Goal: Transaction & Acquisition: Purchase product/service

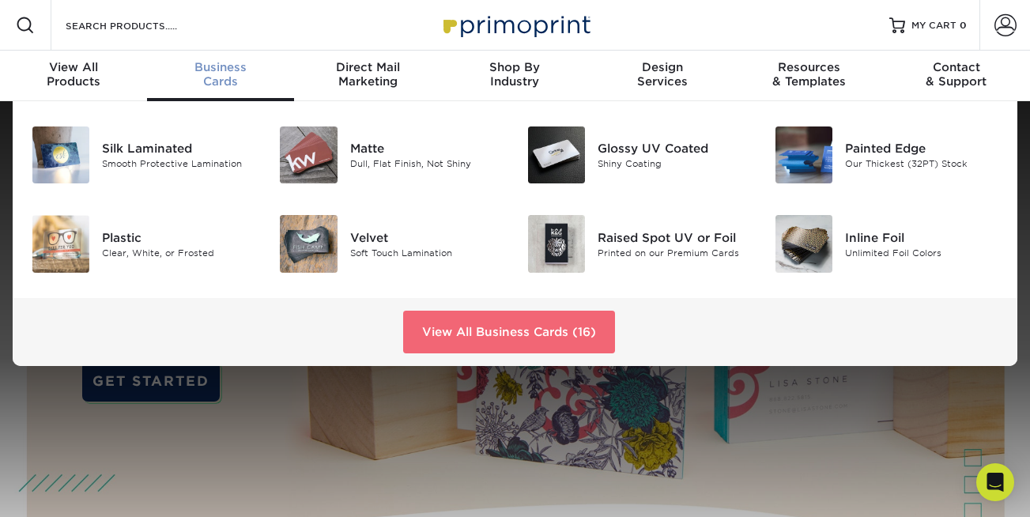
click at [482, 329] on link "View All Business Cards (16)" at bounding box center [509, 332] width 212 height 43
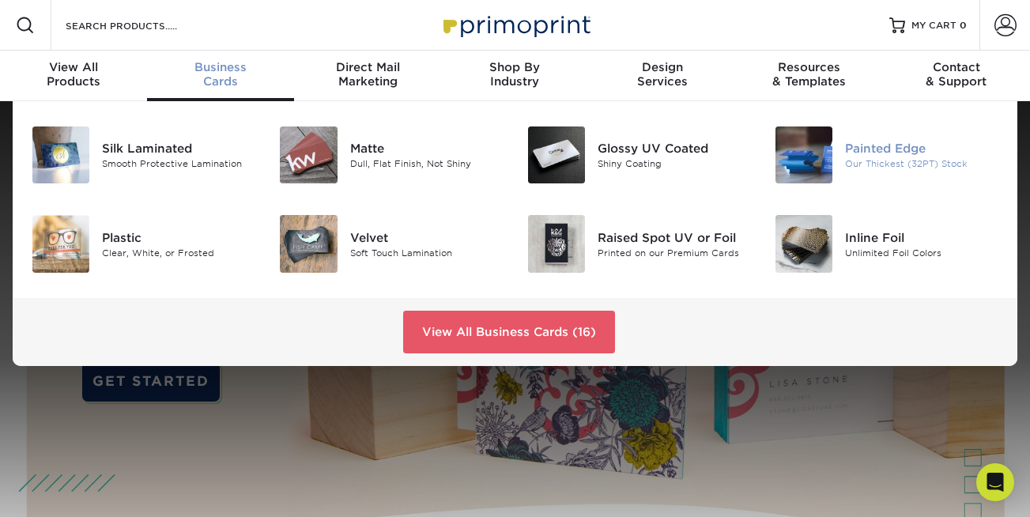
click at [870, 146] on div "Painted Edge" at bounding box center [921, 148] width 153 height 17
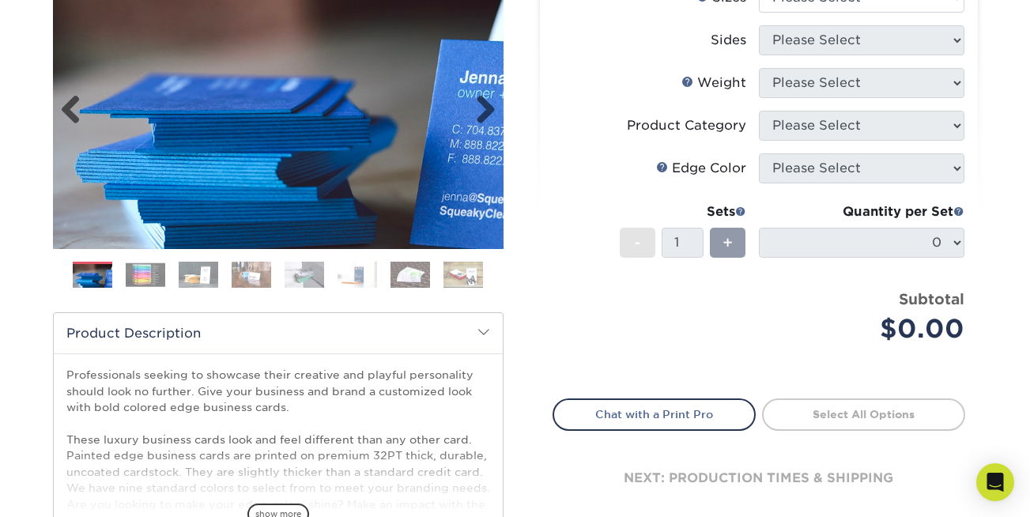
scroll to position [228, 0]
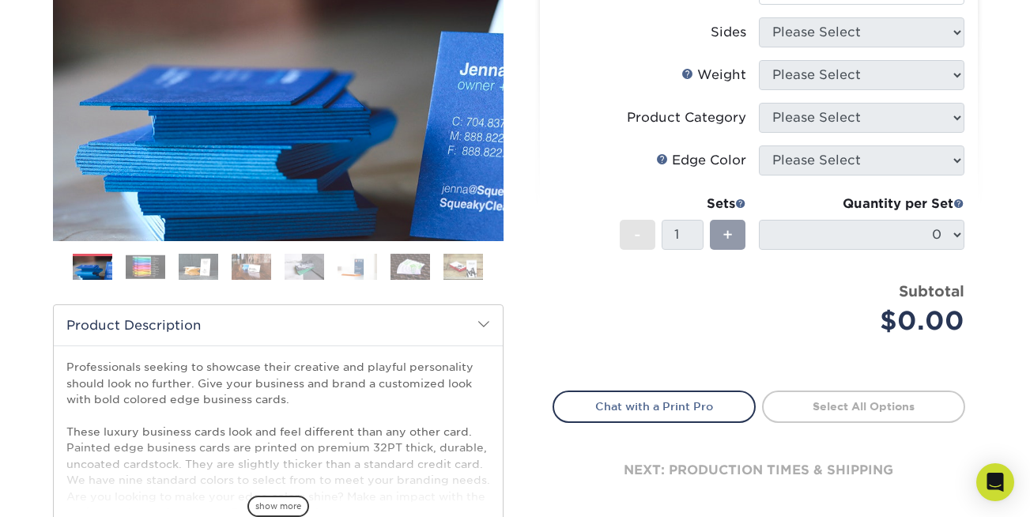
click at [343, 265] on img at bounding box center [357, 267] width 40 height 28
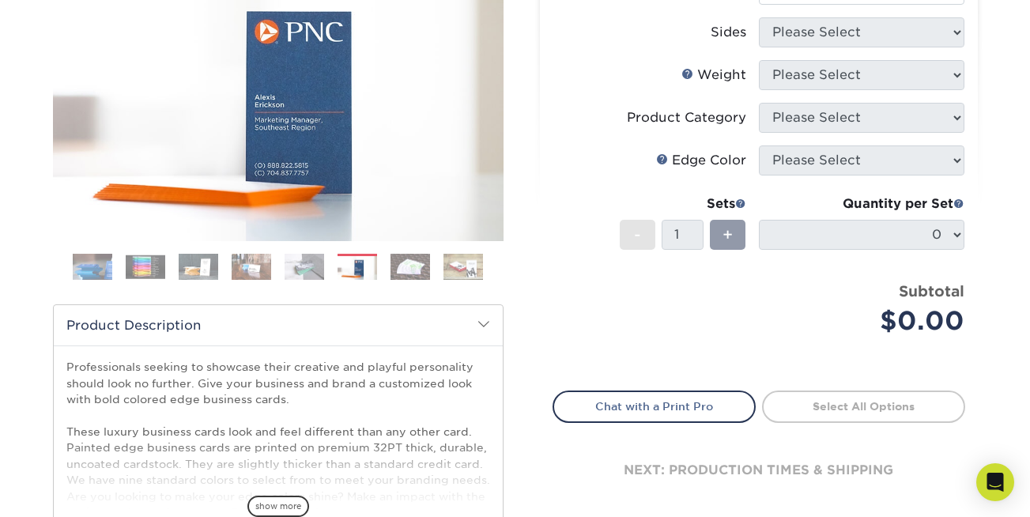
click at [302, 265] on img at bounding box center [304, 267] width 40 height 28
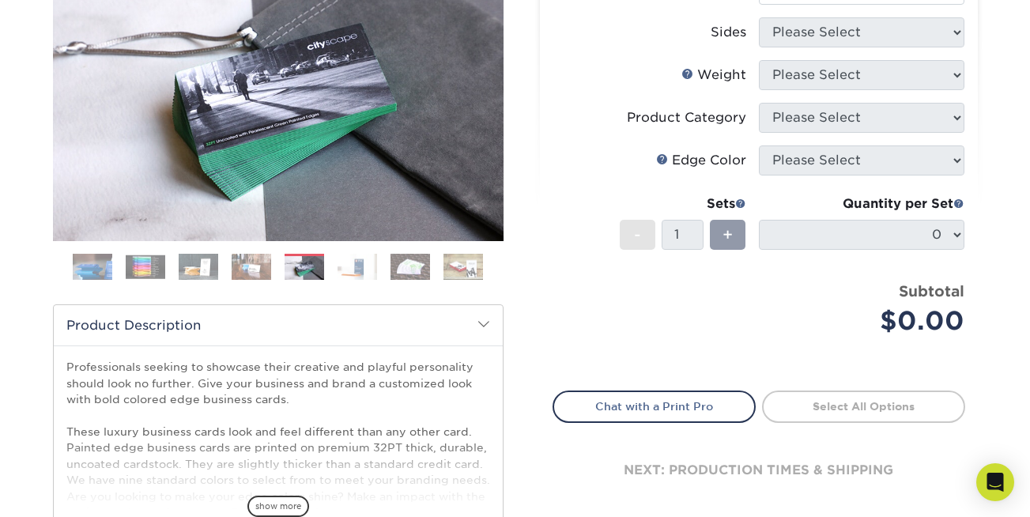
click at [266, 269] on img at bounding box center [252, 267] width 40 height 28
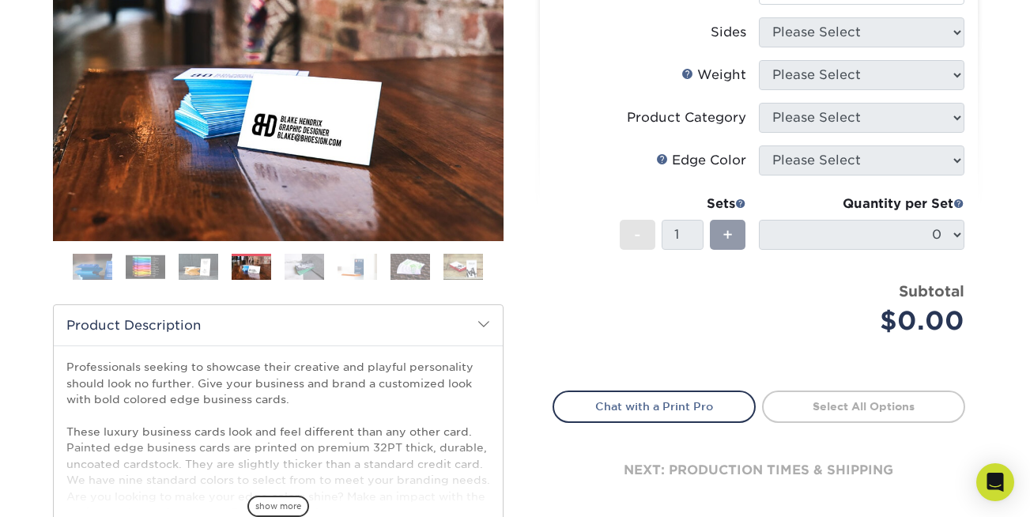
click at [301, 271] on img at bounding box center [304, 267] width 40 height 28
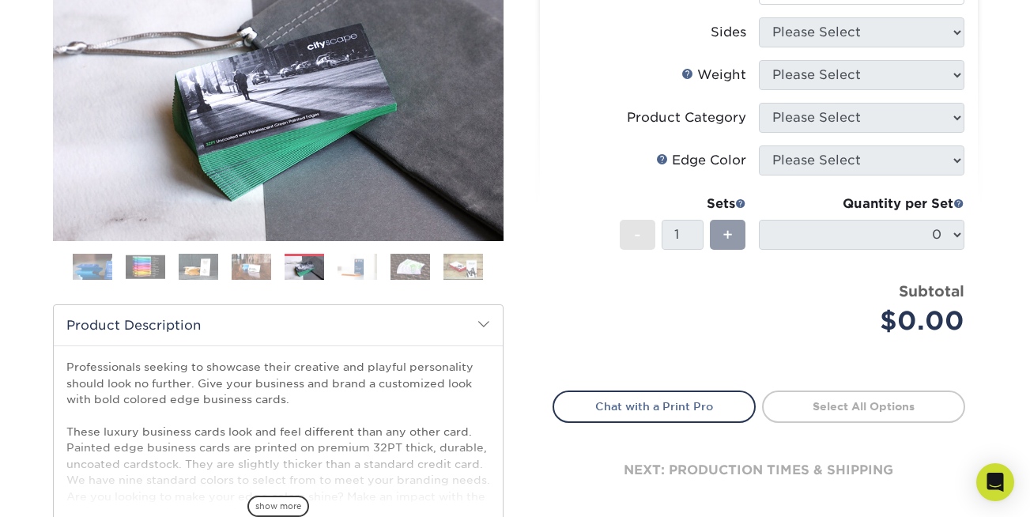
click at [356, 275] on img at bounding box center [357, 267] width 40 height 28
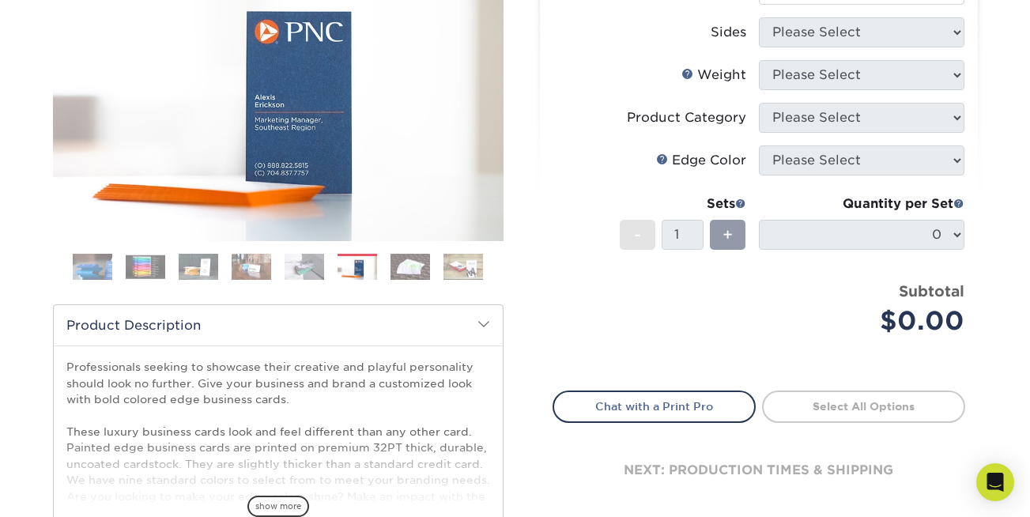
click at [400, 275] on img at bounding box center [410, 267] width 40 height 28
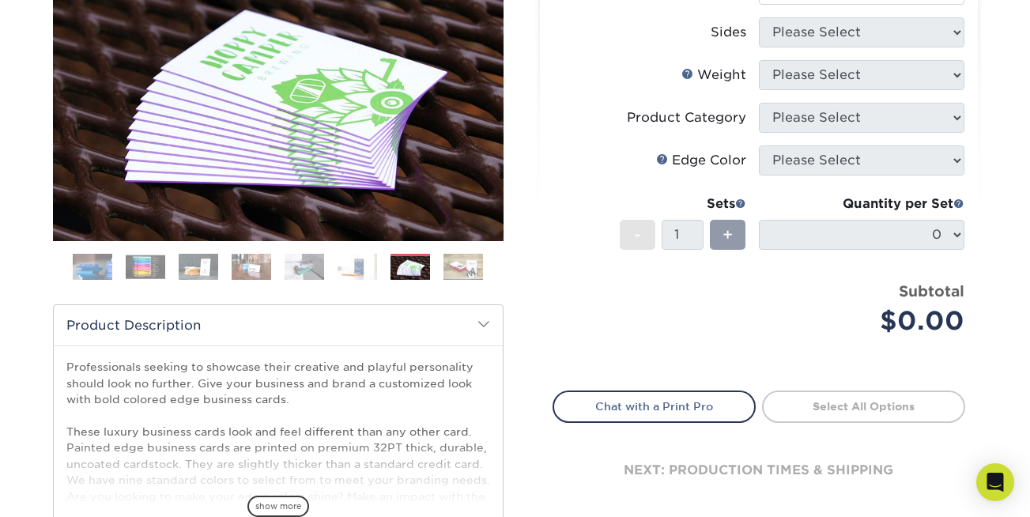
click at [474, 266] on img at bounding box center [463, 267] width 40 height 28
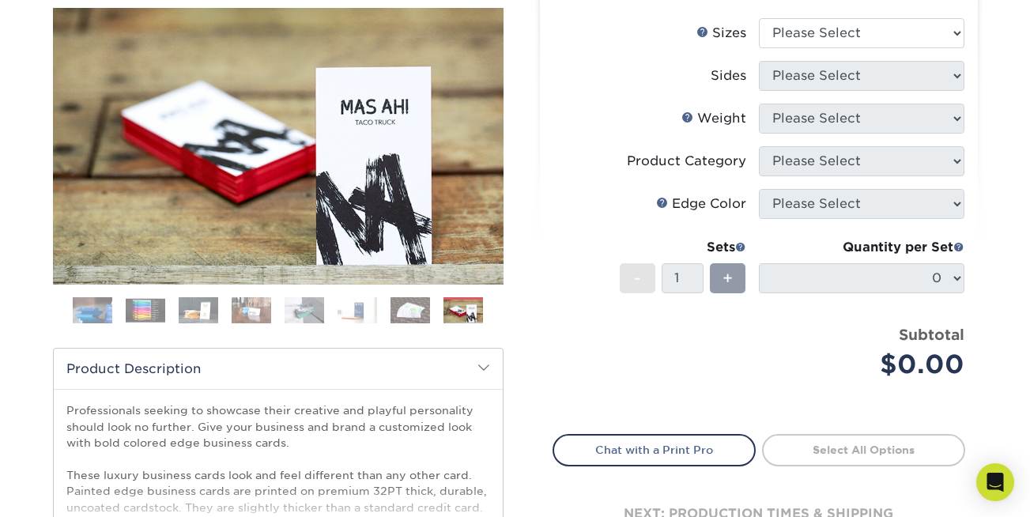
scroll to position [180, 0]
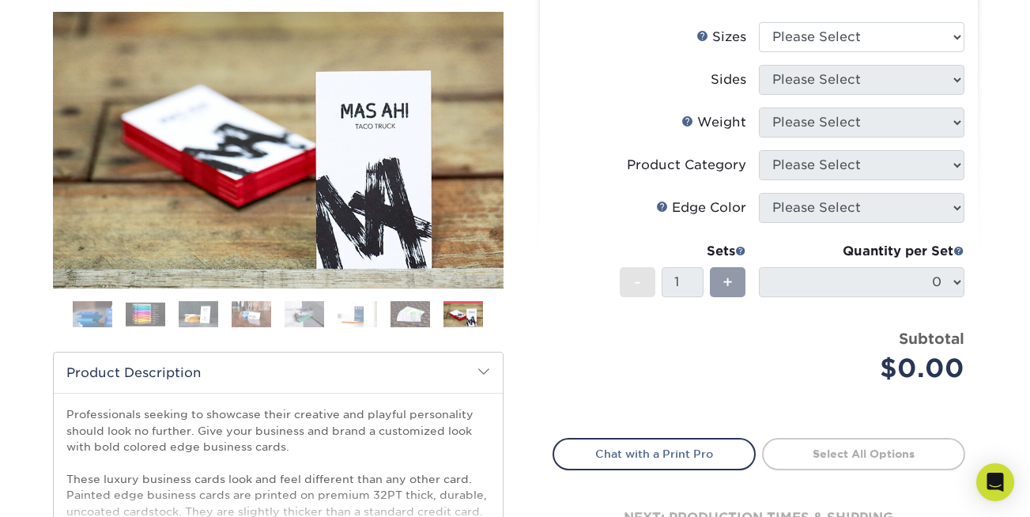
click at [199, 319] on img at bounding box center [199, 314] width 40 height 28
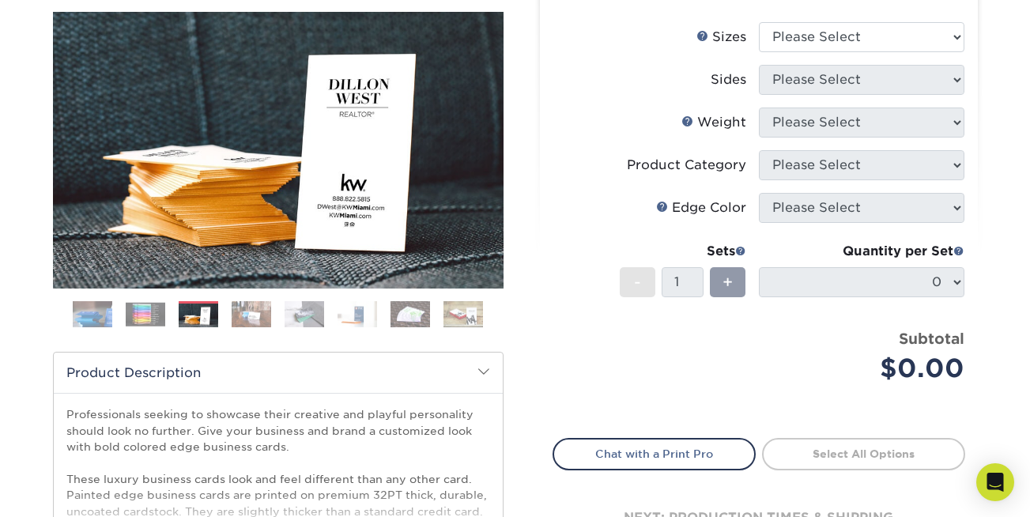
click at [156, 314] on img at bounding box center [146, 314] width 40 height 24
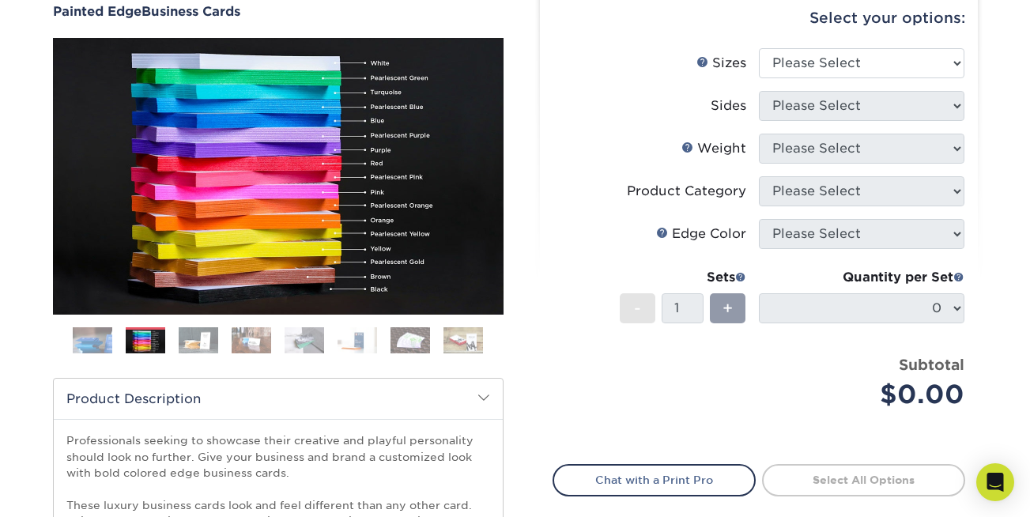
scroll to position [153, 0]
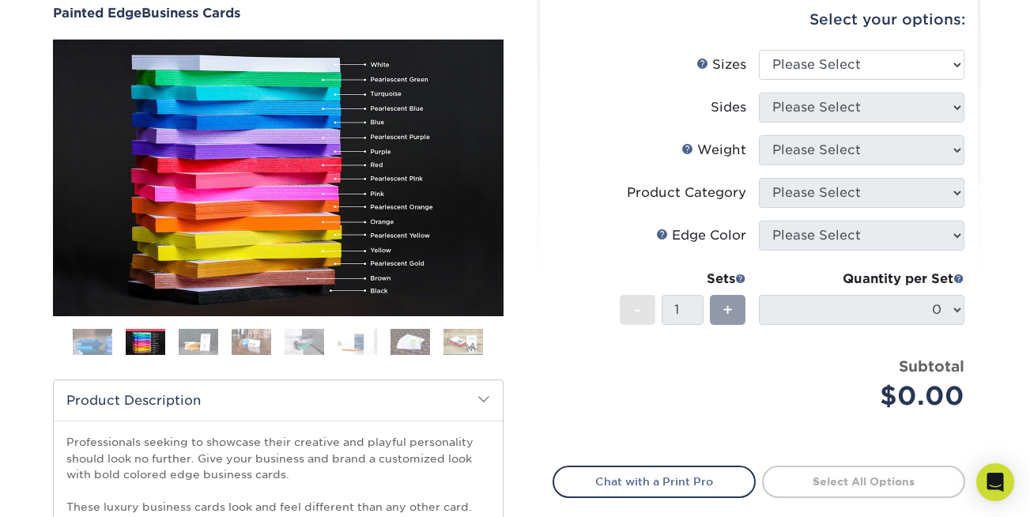
click at [106, 339] on img at bounding box center [93, 342] width 40 height 40
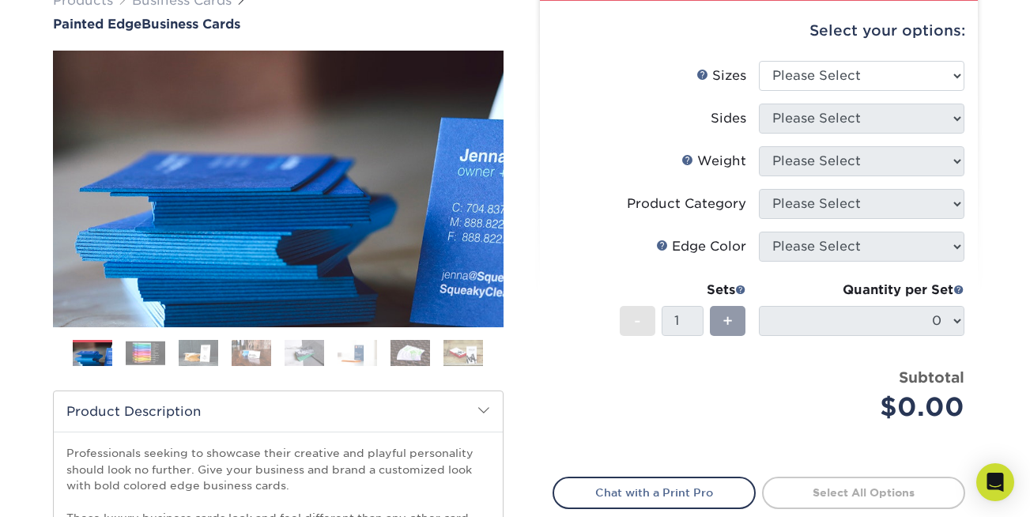
scroll to position [141, 0]
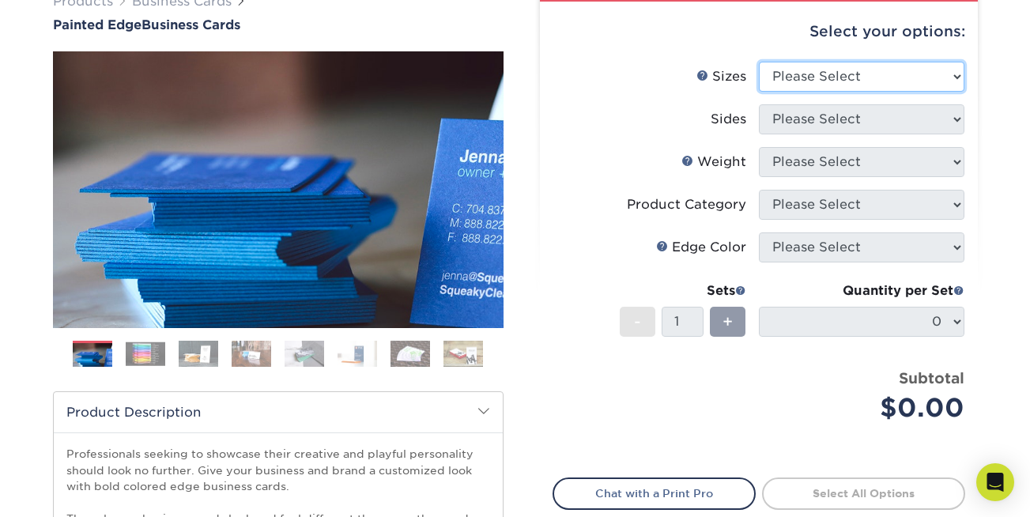
click at [852, 91] on select "Please Select 2" x 3.5" - Standard 2.125" x 3.375" - European 2.5" x 2.5" - Squ…" at bounding box center [861, 77] width 205 height 30
select select "2.00x3.50"
click at [759, 62] on select "Please Select 2" x 3.5" - Standard 2.125" x 3.375" - European 2.5" x 2.5" - Squ…" at bounding box center [861, 77] width 205 height 30
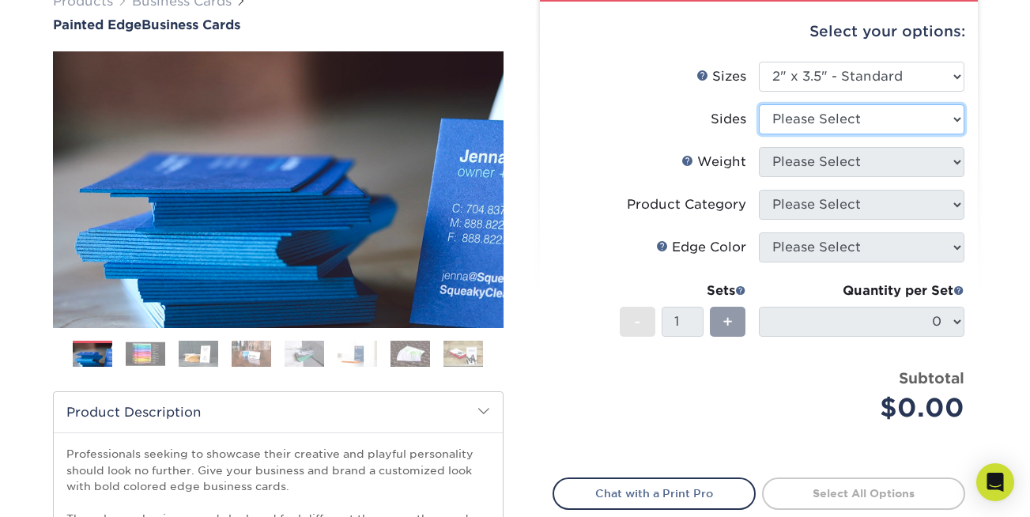
click at [853, 124] on select "Please Select Print Both Sides Print Front Only" at bounding box center [861, 119] width 205 height 30
select select "13abbda7-1d64-4f25-8bb2-c179b224825d"
click at [759, 104] on select "Please Select Print Both Sides Print Front Only" at bounding box center [861, 119] width 205 height 30
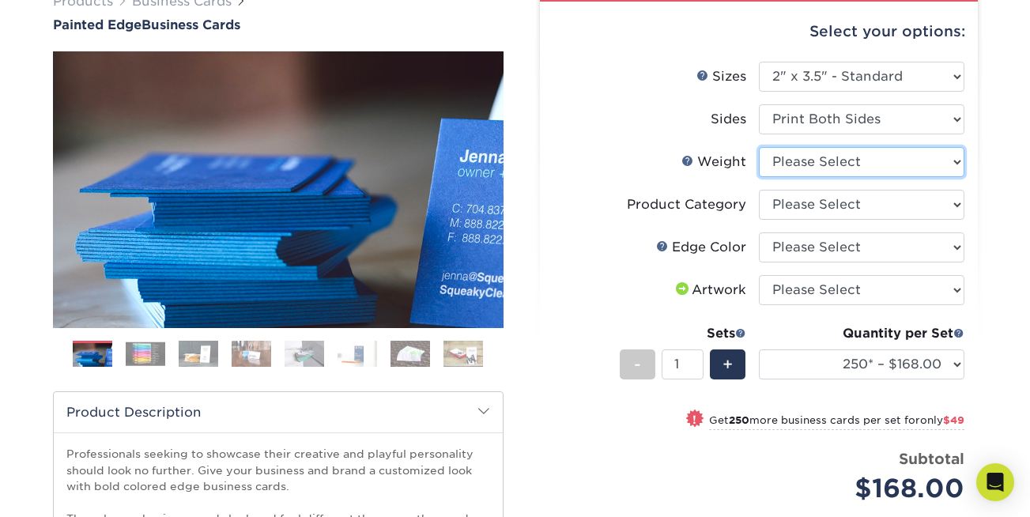
click at [825, 168] on select "Please Select 32PTUC" at bounding box center [861, 162] width 205 height 30
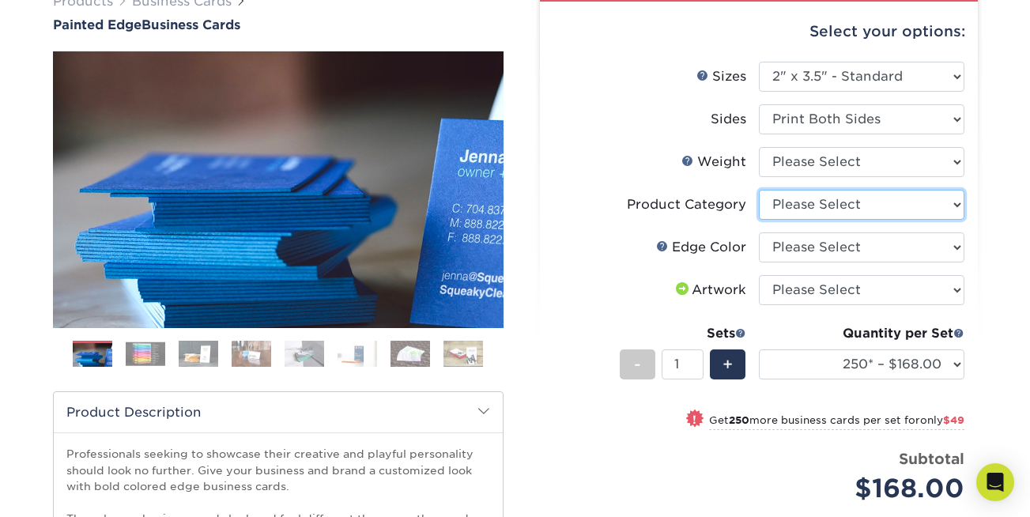
click at [800, 201] on select "Please Select Business Cards" at bounding box center [861, 205] width 205 height 30
select select "3b5148f1-0588-4f88-a218-97bcfdce65c1"
click at [759, 190] on select "Please Select Business Cards" at bounding box center [861, 205] width 205 height 30
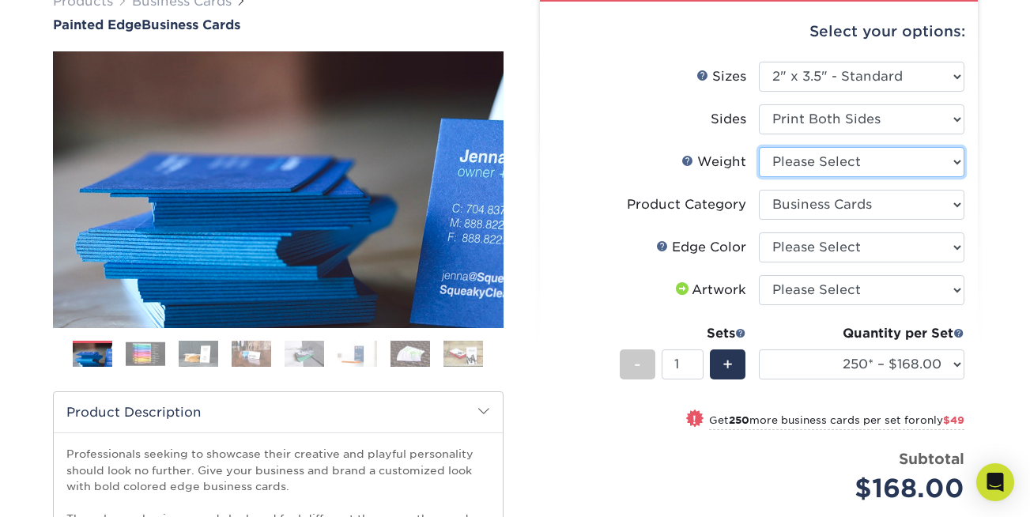
click at [816, 169] on select "Please Select 32PTUC" at bounding box center [861, 162] width 205 height 30
select select "32PTUC"
click at [759, 147] on select "Please Select 32PTUC" at bounding box center [861, 162] width 205 height 30
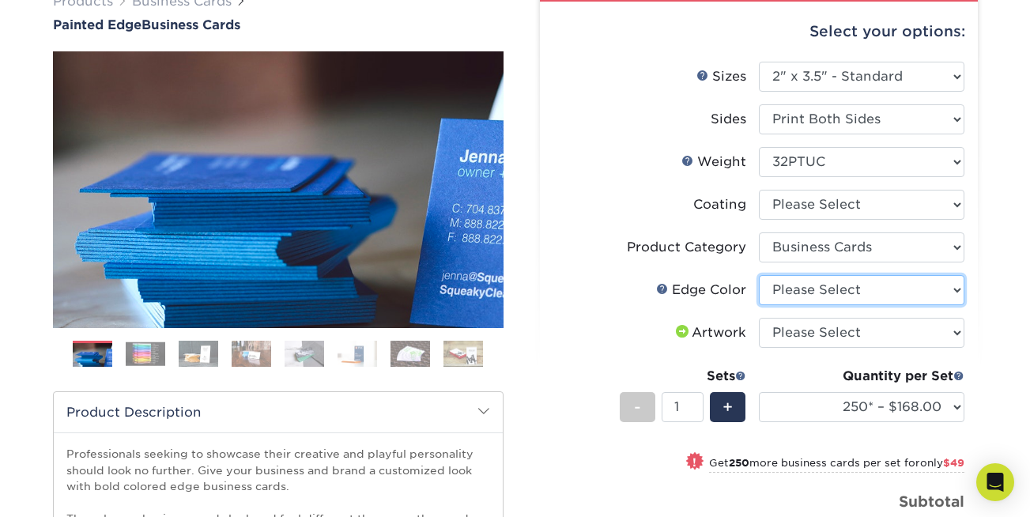
click at [913, 291] on select "Please Select Charcoal Black Brown Blue Pearlescent Blue Pearlescent Gold Pearl…" at bounding box center [861, 290] width 205 height 30
select select "1ae850e6-61c5-45b7-a71d-f488378c5a25"
click at [759, 275] on select "Please Select Charcoal Black Brown Blue Pearlescent Blue Pearlescent Gold Pearl…" at bounding box center [861, 290] width 205 height 30
click at [627, 360] on li "Sets - 1 + Quantity per Set 250* – $168.00 500* – $217.00 1000* – $339.00 (Pric…" at bounding box center [758, 406] width 411 height 92
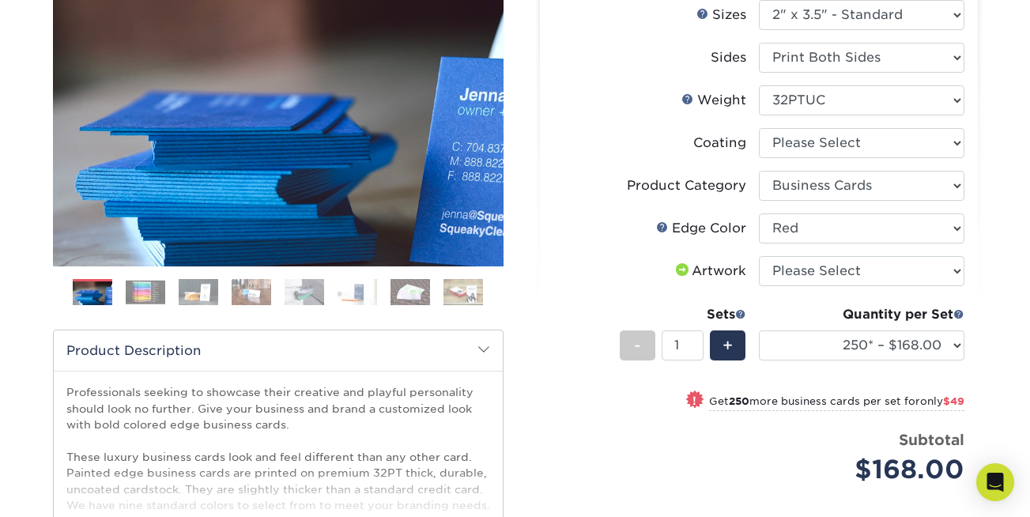
scroll to position [216, 0]
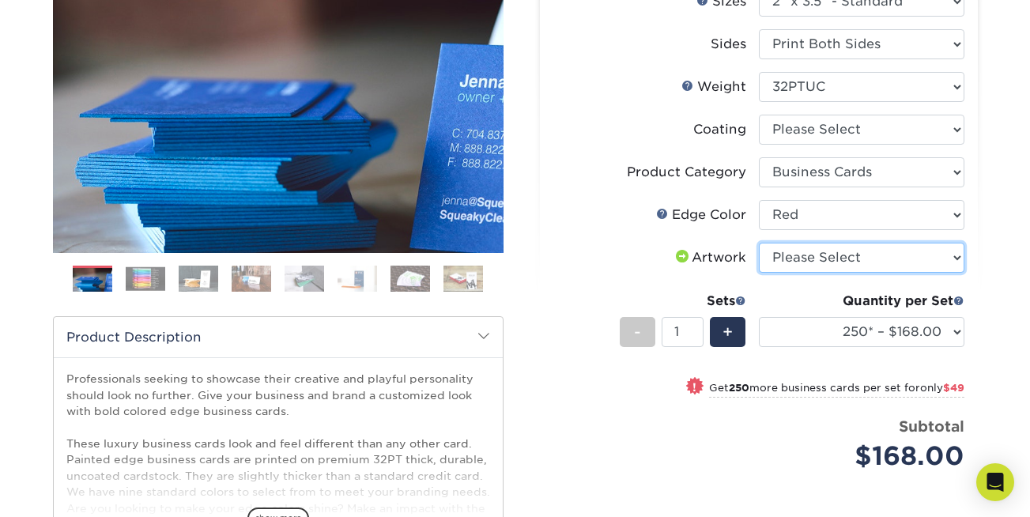
click at [796, 265] on select "Please Select I will upload files I need a design - $100" at bounding box center [861, 258] width 205 height 30
select select "upload"
click at [759, 243] on select "Please Select I will upload files I need a design - $100" at bounding box center [861, 258] width 205 height 30
click at [642, 450] on div "Price per set $168.00" at bounding box center [655, 446] width 205 height 60
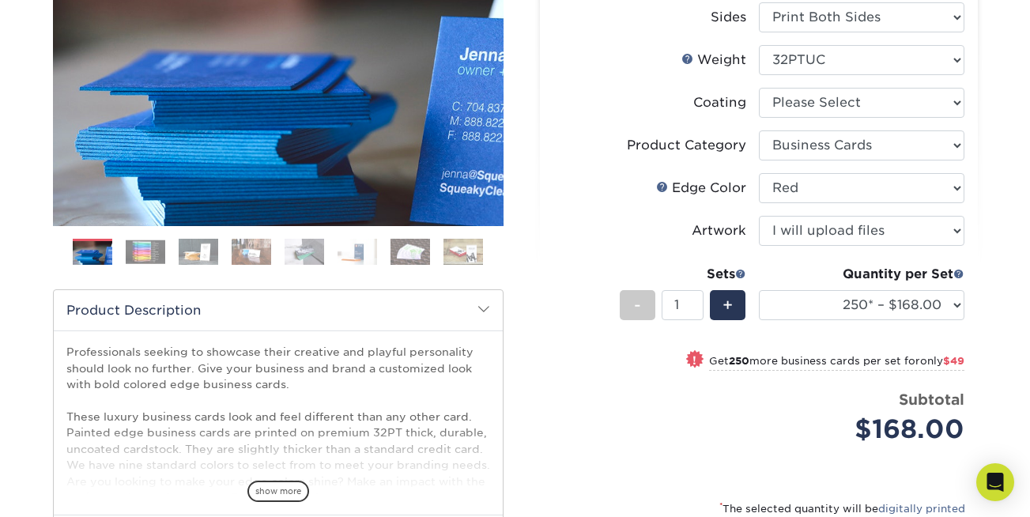
scroll to position [243, 0]
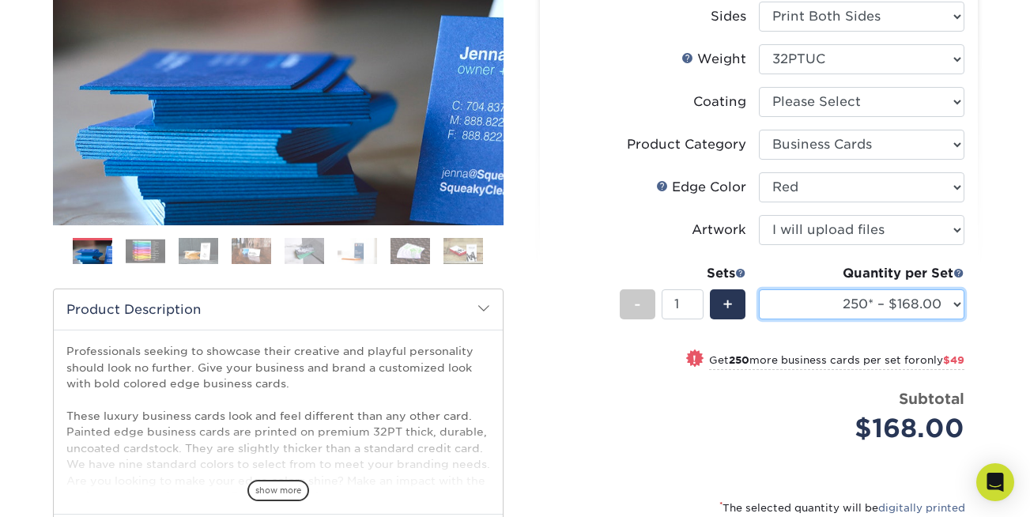
click at [950, 303] on select "250* – $168.00 500* – $217.00 1000* – $339.00" at bounding box center [861, 304] width 205 height 30
click at [759, 289] on select "250* – $168.00 500* – $217.00 1000* – $339.00" at bounding box center [861, 304] width 205 height 30
click at [755, 435] on div "Price per set $168.00" at bounding box center [655, 418] width 205 height 60
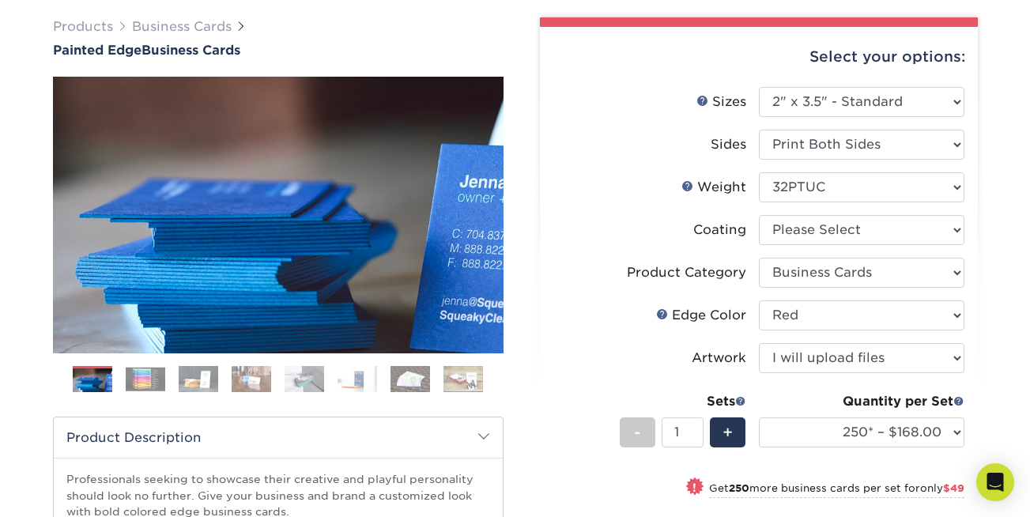
scroll to position [0, 0]
